Goal: Transaction & Acquisition: Purchase product/service

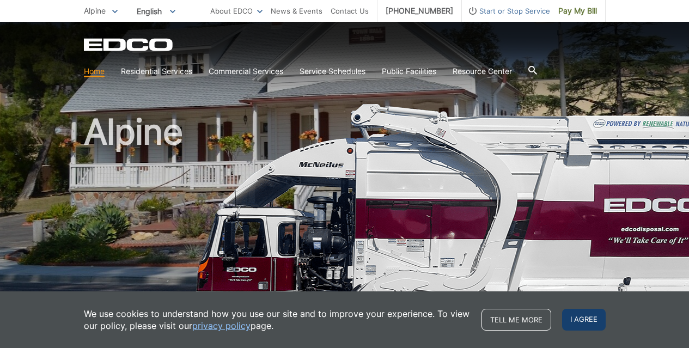
click at [579, 316] on span "I agree" at bounding box center [584, 320] width 44 height 22
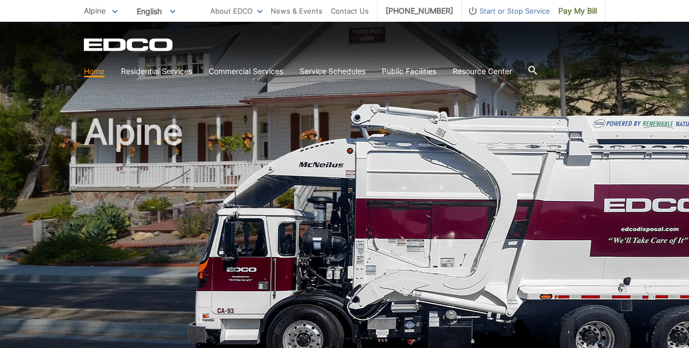
click at [93, 71] on link "Home" at bounding box center [94, 71] width 21 height 12
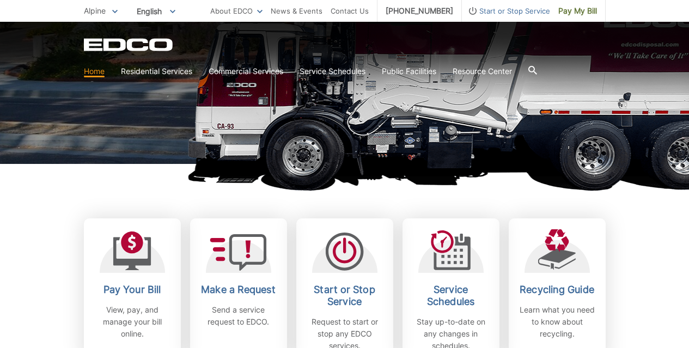
scroll to position [218, 0]
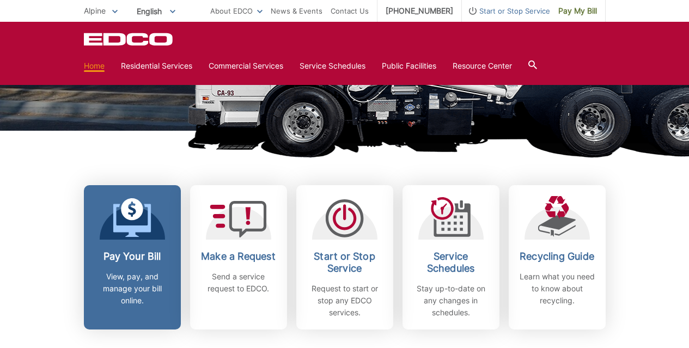
click at [119, 273] on p "View, pay, and manage your bill online." at bounding box center [132, 289] width 81 height 36
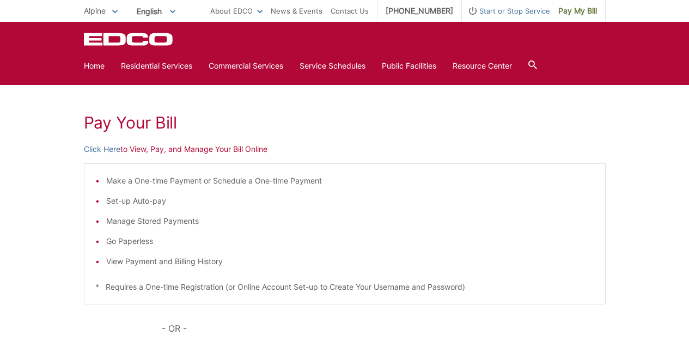
scroll to position [119, 0]
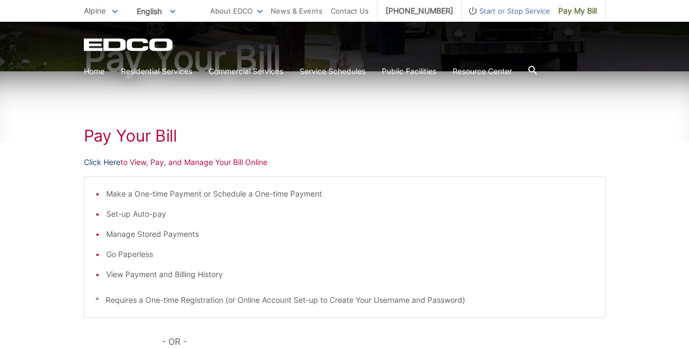
click at [113, 161] on link "Click Here" at bounding box center [102, 162] width 36 height 12
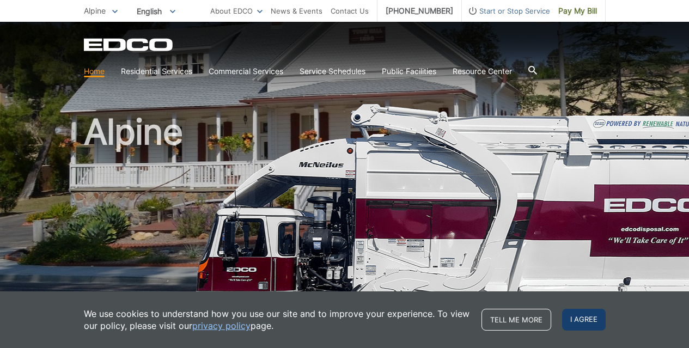
click at [595, 317] on span "I agree" at bounding box center [584, 320] width 44 height 22
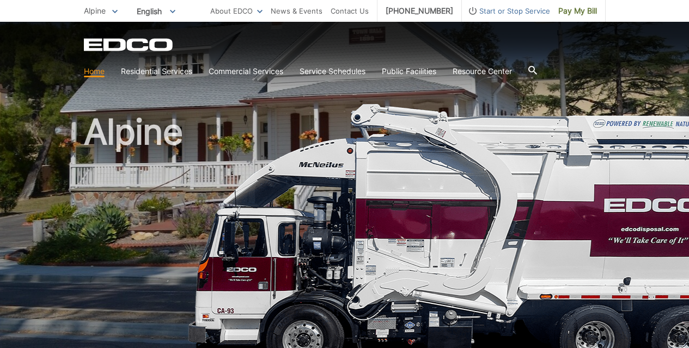
click at [94, 72] on link "Home" at bounding box center [94, 71] width 21 height 12
click at [115, 11] on icon at bounding box center [114, 12] width 5 height 4
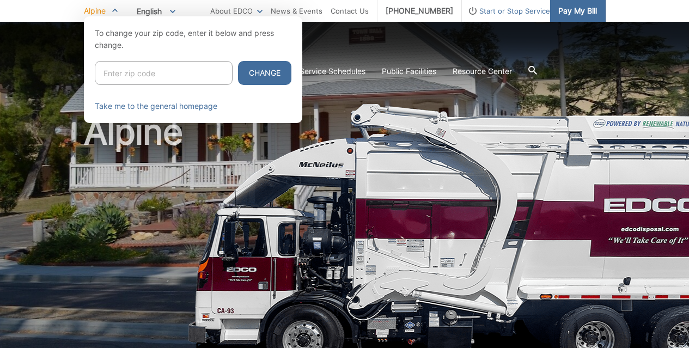
click at [568, 10] on span "Pay My Bill" at bounding box center [577, 11] width 39 height 12
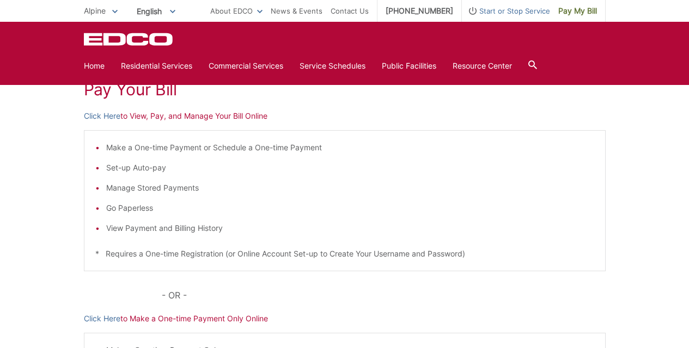
scroll to position [163, 0]
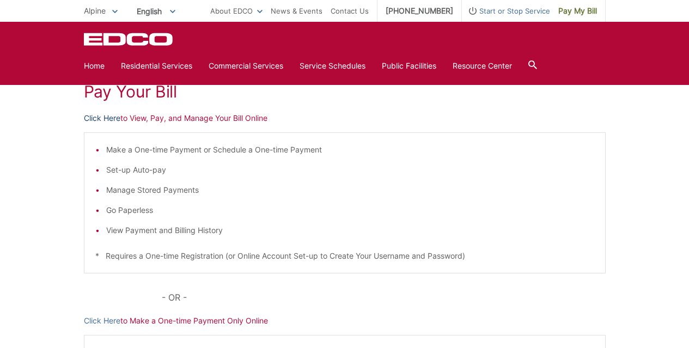
click at [112, 116] on link "Click Here" at bounding box center [102, 118] width 36 height 12
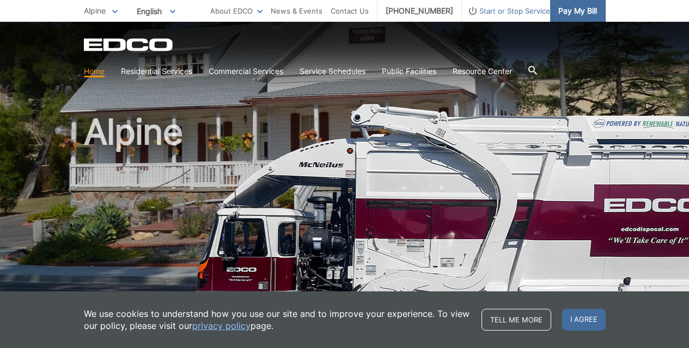
click at [569, 13] on span "Pay My Bill" at bounding box center [577, 11] width 39 height 12
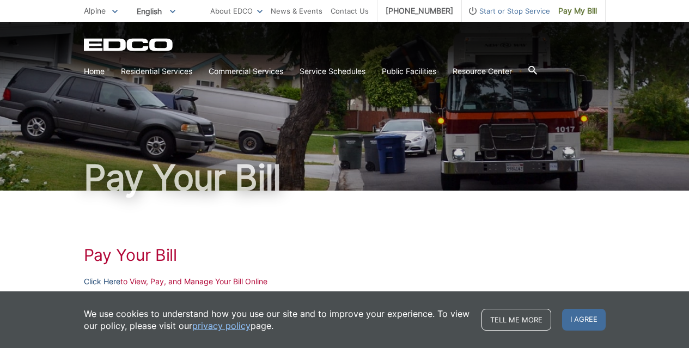
click at [110, 280] on link "Click Here" at bounding box center [102, 281] width 36 height 12
